Goal: Task Accomplishment & Management: Manage account settings

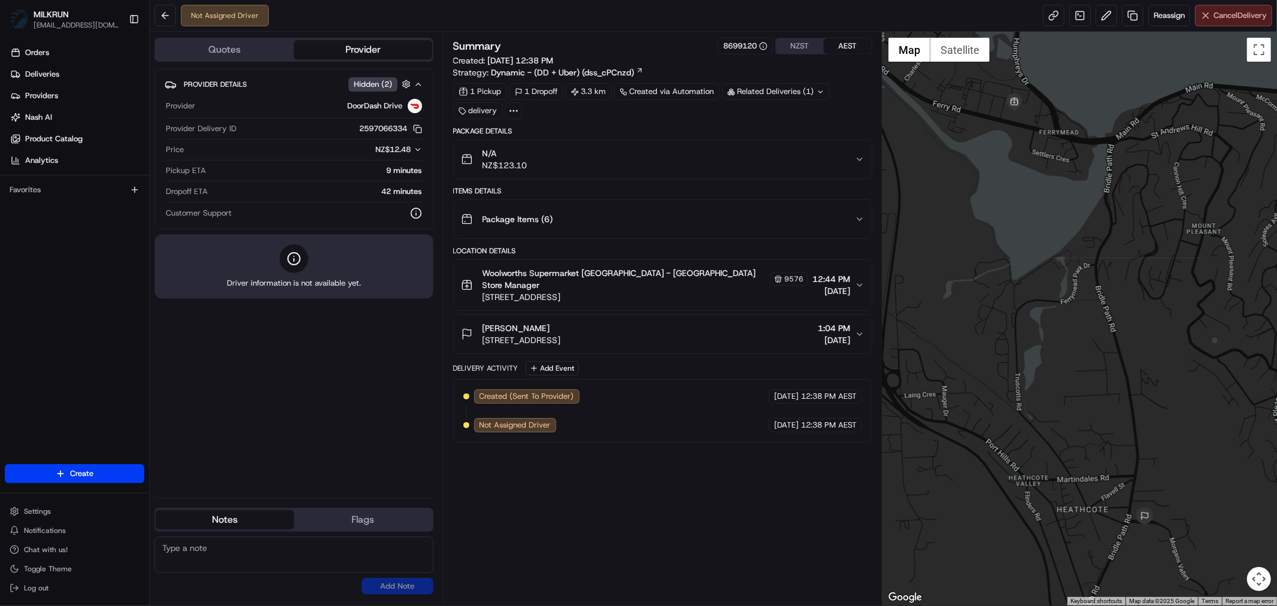
click at [1235, 13] on span "Cancel Delivery" at bounding box center [1239, 15] width 53 height 11
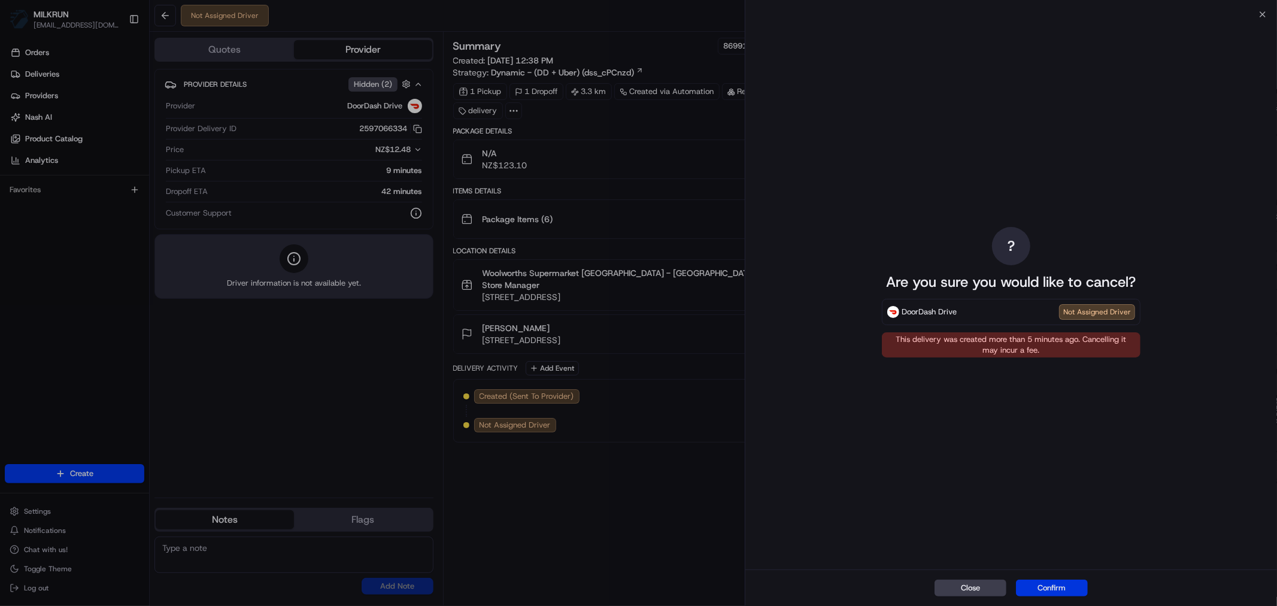
click at [1041, 594] on button "Confirm" at bounding box center [1052, 587] width 72 height 17
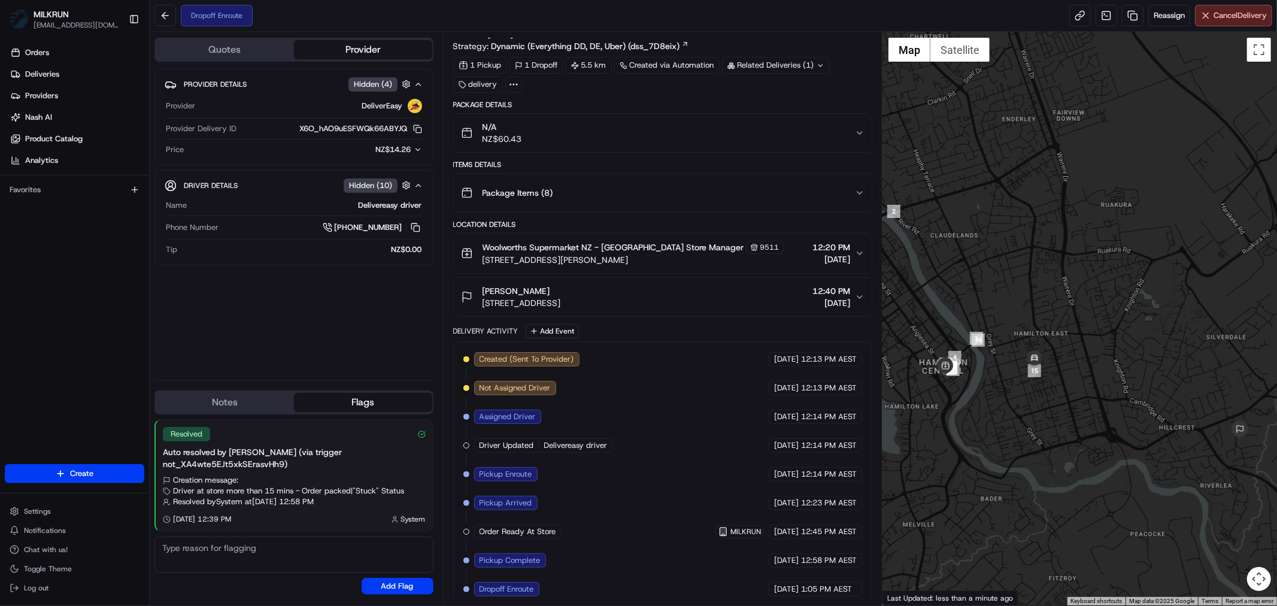
scroll to position [36, 0]
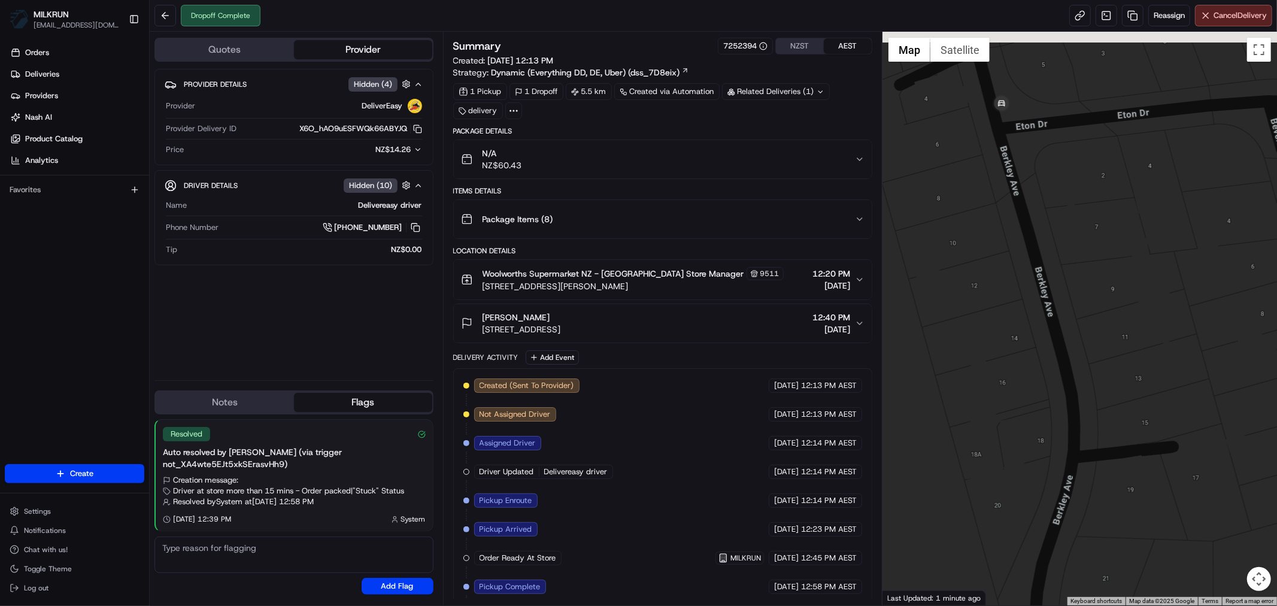
drag, startPoint x: 1058, startPoint y: 237, endPoint x: 1108, endPoint y: 462, distance: 230.7
click at [1108, 462] on div at bounding box center [1079, 318] width 394 height 573
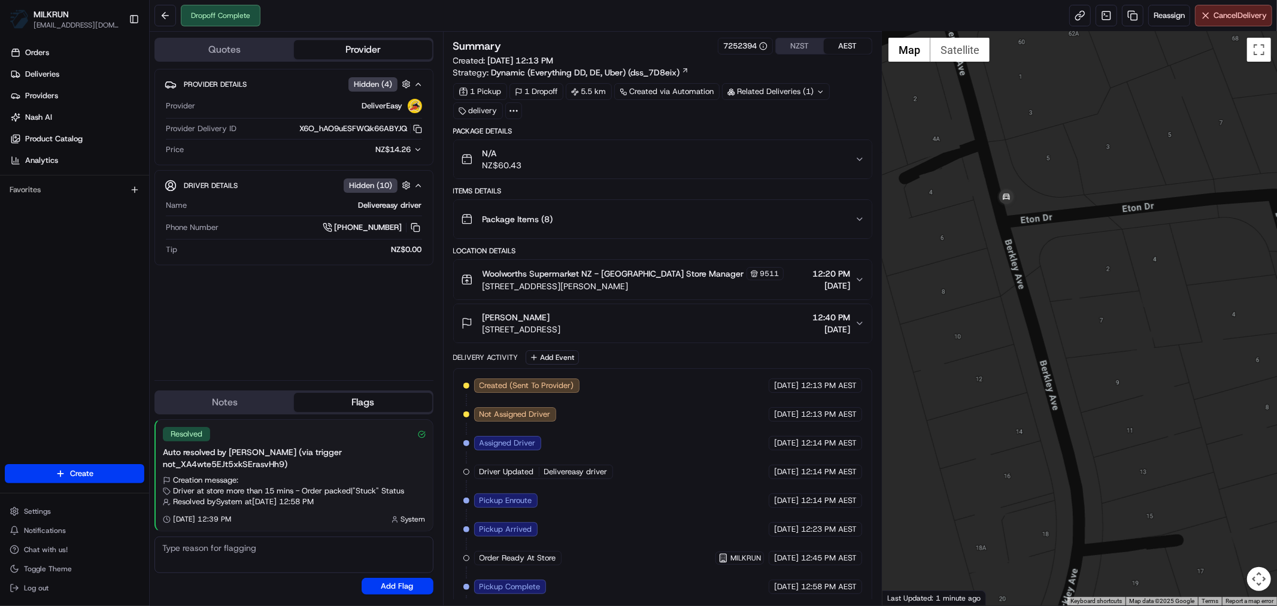
drag, startPoint x: 1073, startPoint y: 288, endPoint x: 1078, endPoint y: 383, distance: 95.3
click at [1078, 383] on div at bounding box center [1079, 318] width 394 height 573
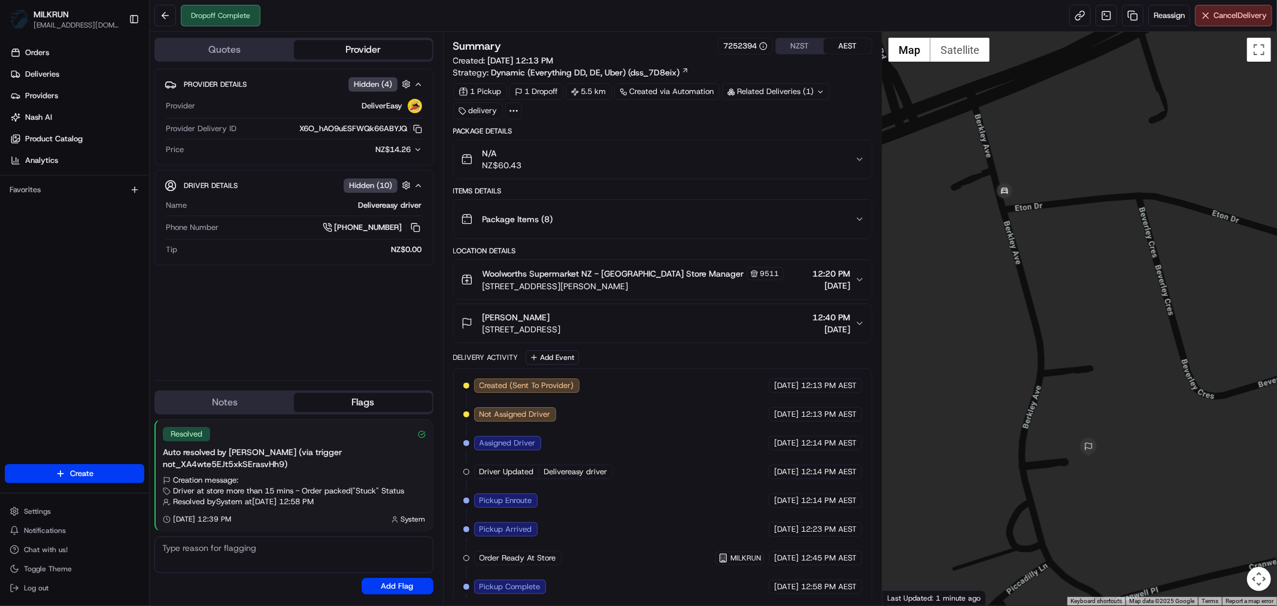
click at [858, 158] on icon "button" at bounding box center [860, 159] width 10 height 10
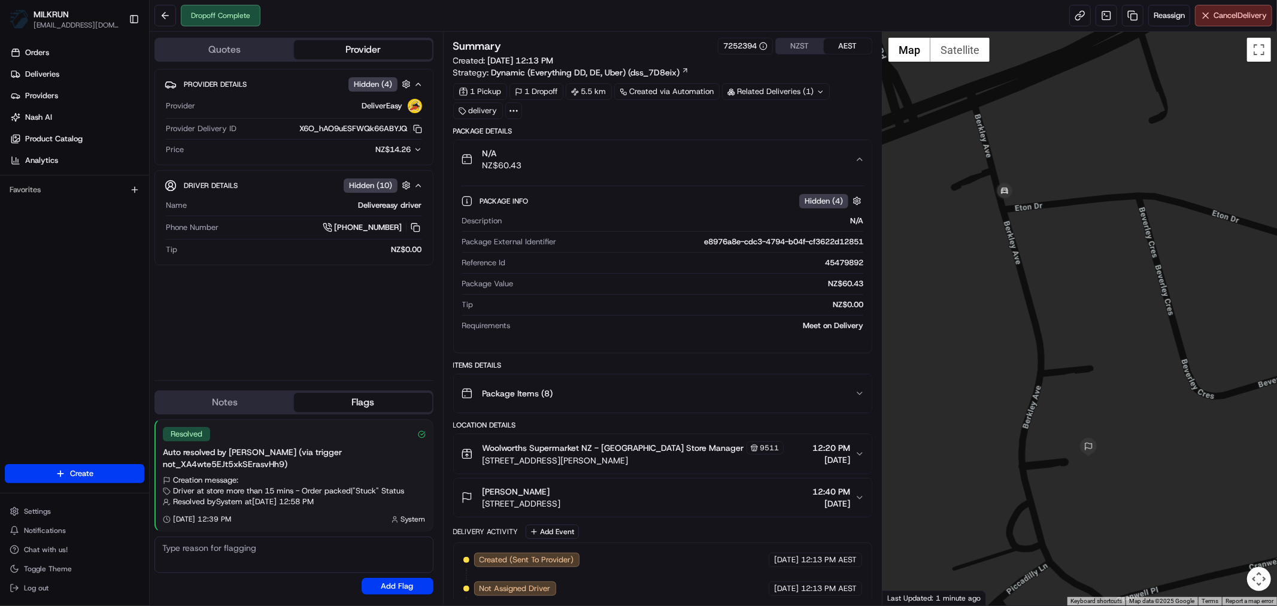
click at [858, 158] on icon "button" at bounding box center [860, 159] width 10 height 10
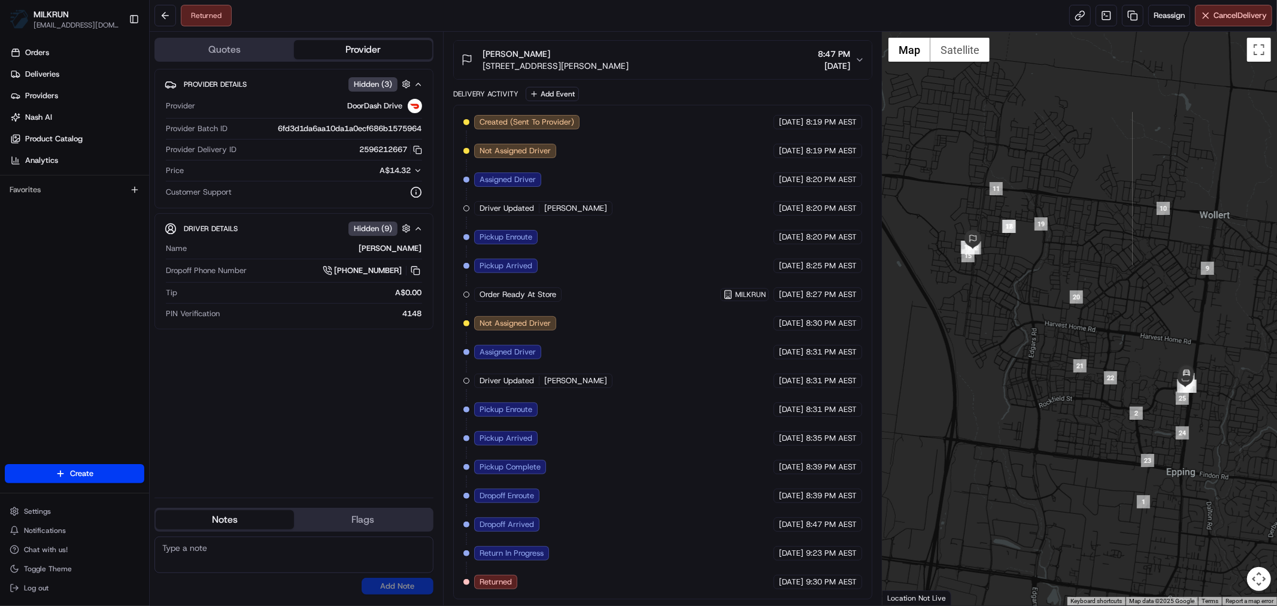
scroll to position [1, 0]
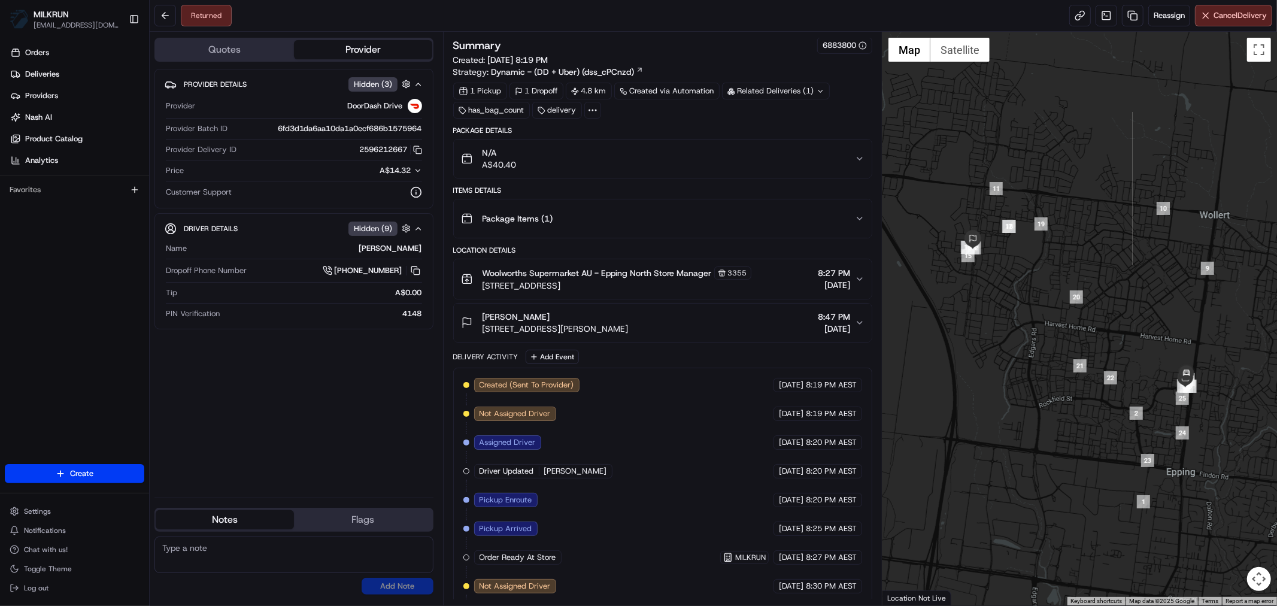
click at [860, 160] on icon "button" at bounding box center [860, 159] width 10 height 10
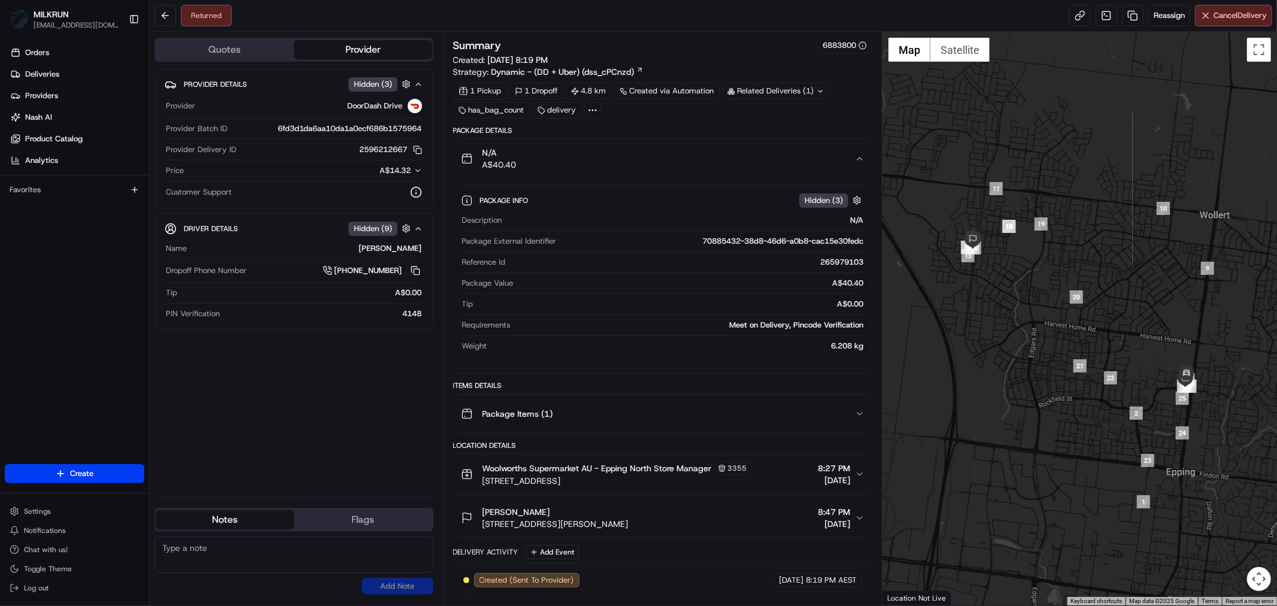
click at [861, 162] on icon "button" at bounding box center [860, 159] width 10 height 10
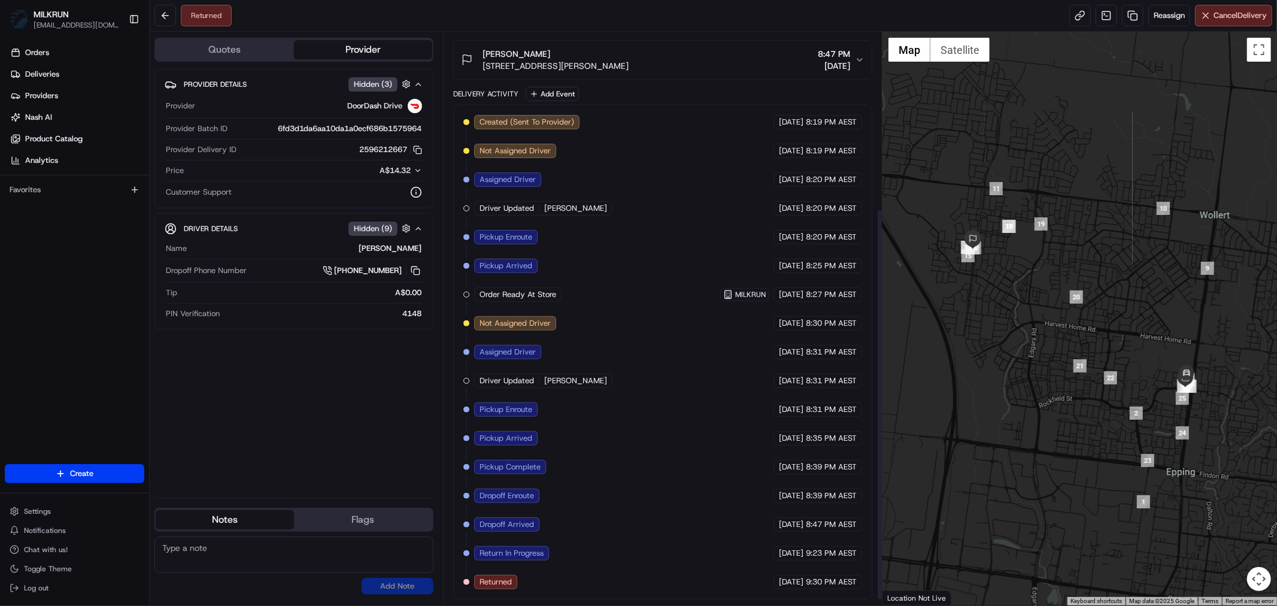
scroll to position [266, 0]
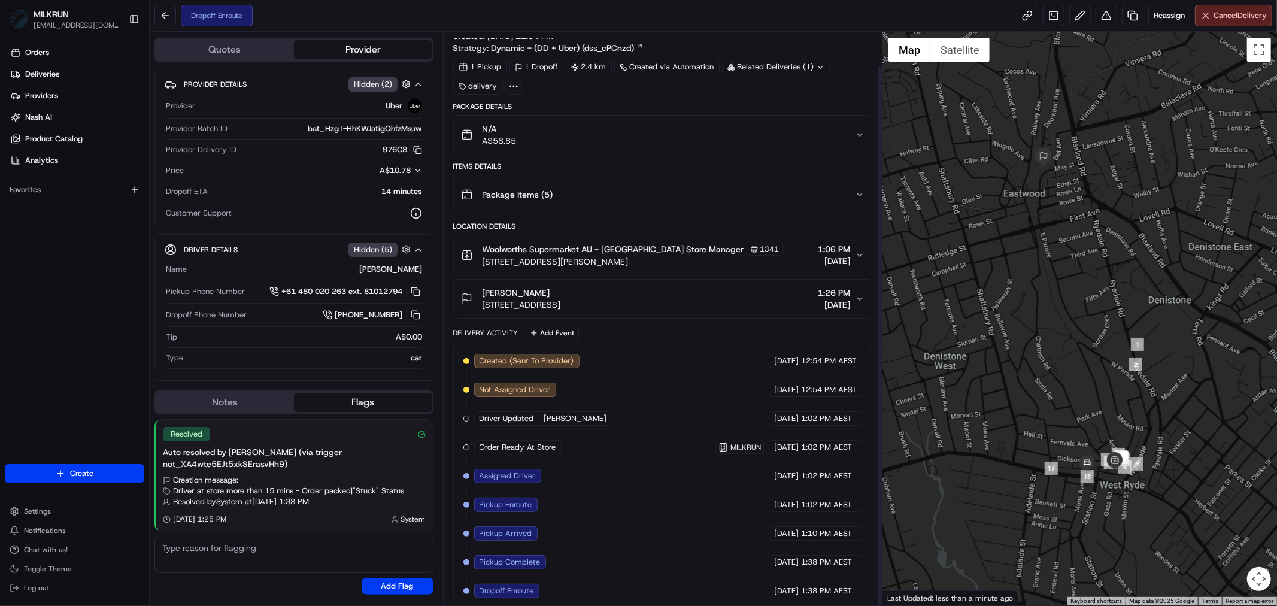
scroll to position [36, 0]
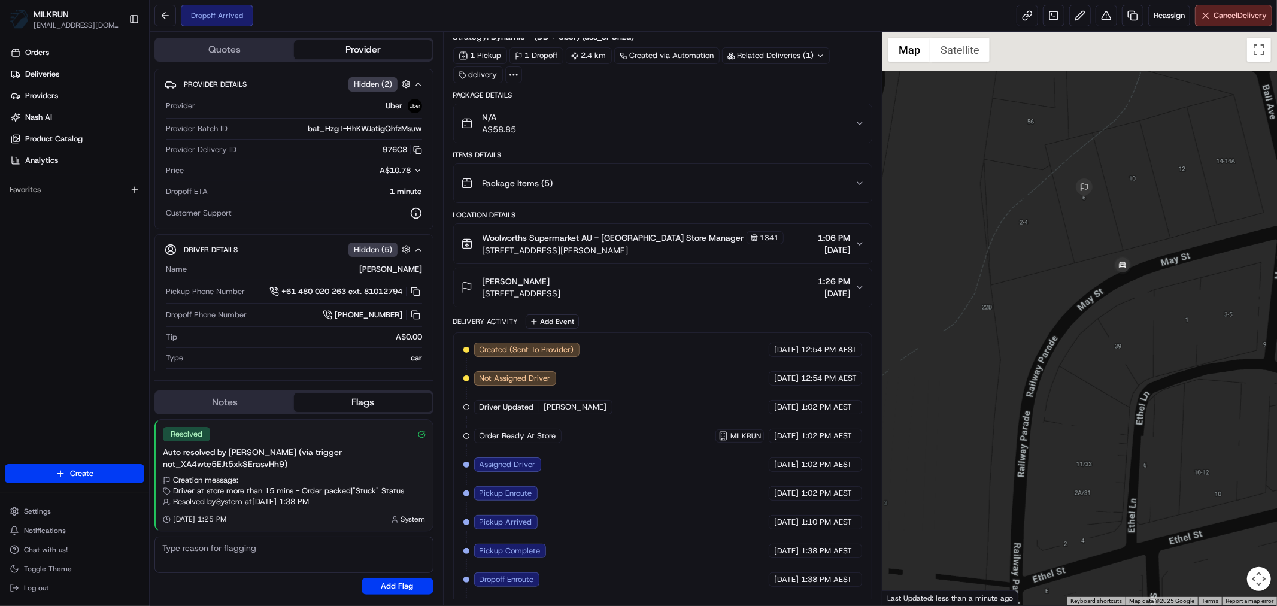
drag, startPoint x: 1054, startPoint y: 184, endPoint x: 1062, endPoint y: 291, distance: 106.8
click at [1060, 288] on div at bounding box center [1079, 318] width 394 height 573
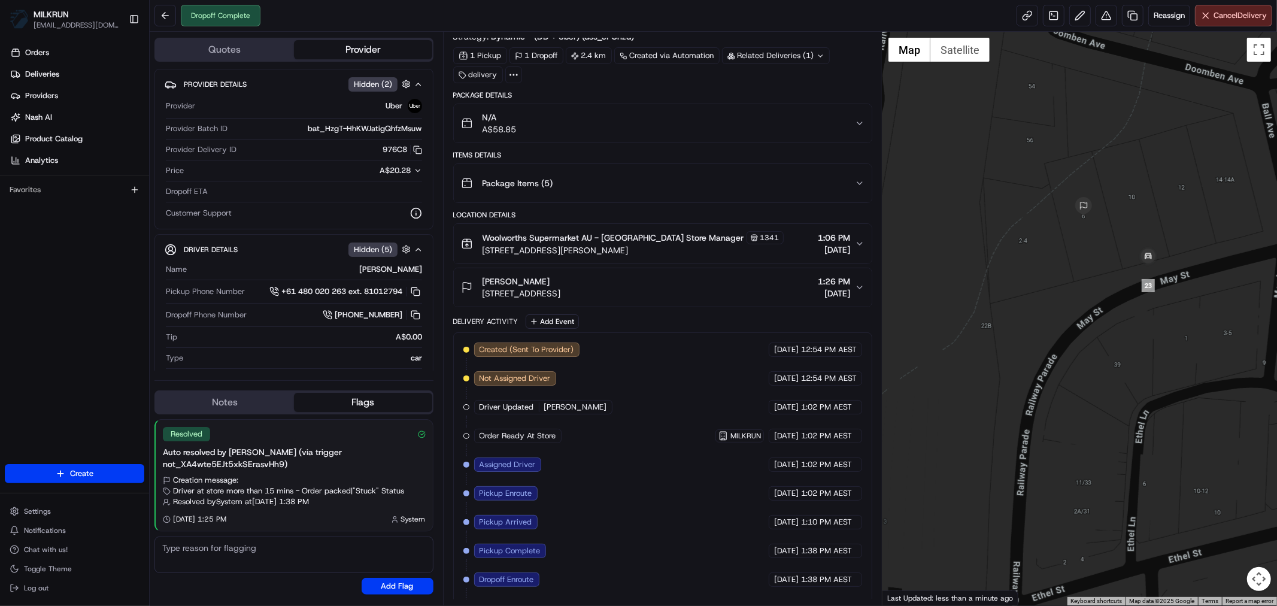
click at [856, 126] on icon "button" at bounding box center [860, 124] width 10 height 10
